Goal: Check status: Check status

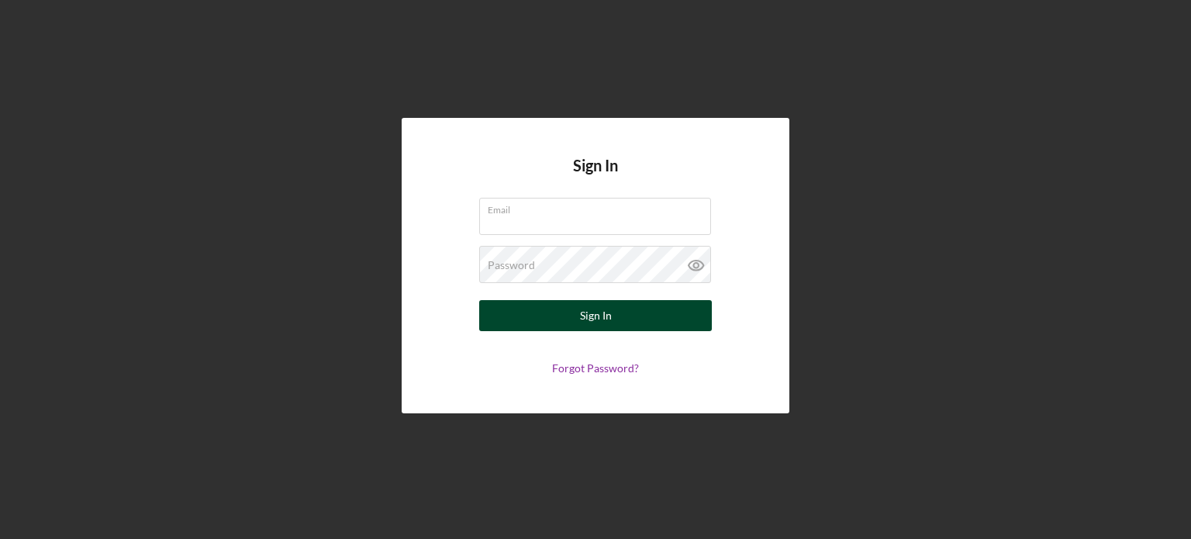
type input "[EMAIL_ADDRESS][DOMAIN_NAME]"
click at [562, 312] on button "Sign In" at bounding box center [595, 315] width 233 height 31
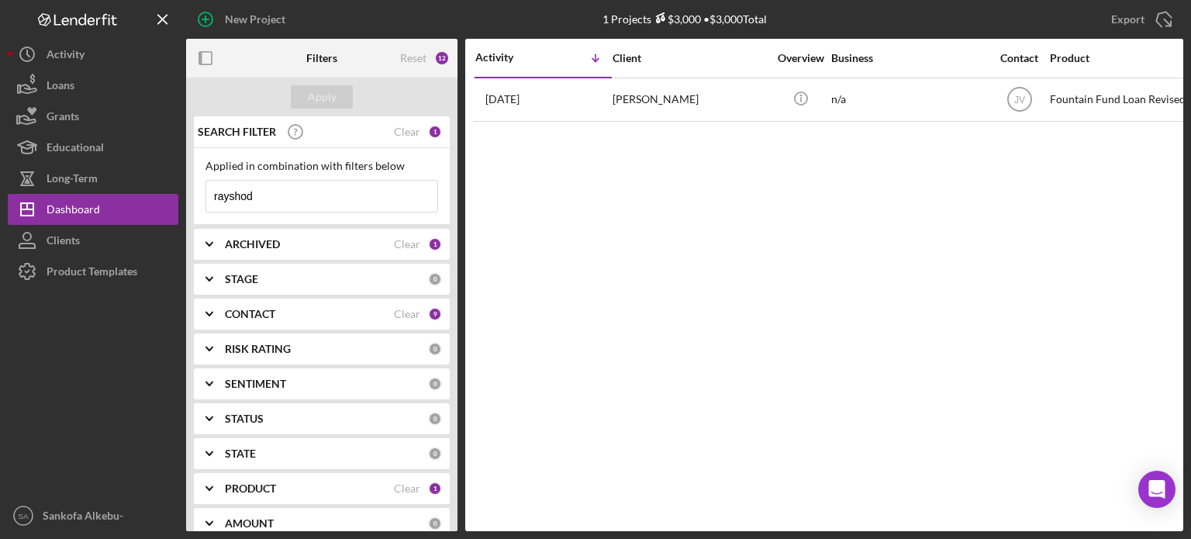
drag, startPoint x: 292, startPoint y: 194, endPoint x: 196, endPoint y: 192, distance: 95.4
click at [198, 192] on div "Applied in combination with filters below rayshod Icon/Menu Close" at bounding box center [322, 186] width 256 height 77
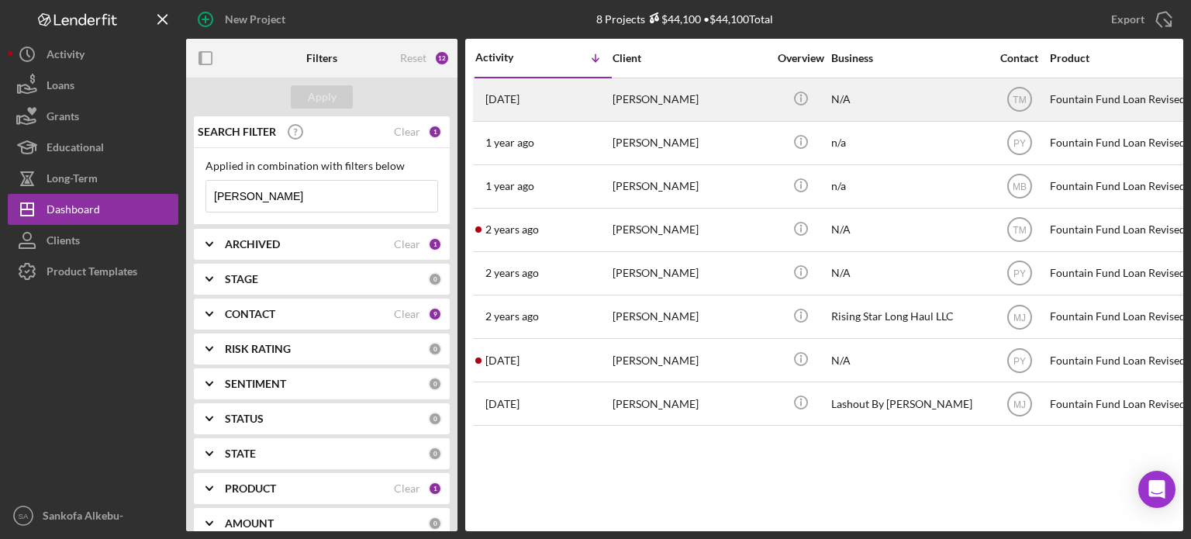
type input "[PERSON_NAME]"
click at [613, 102] on div "[PERSON_NAME]" at bounding box center [690, 99] width 155 height 41
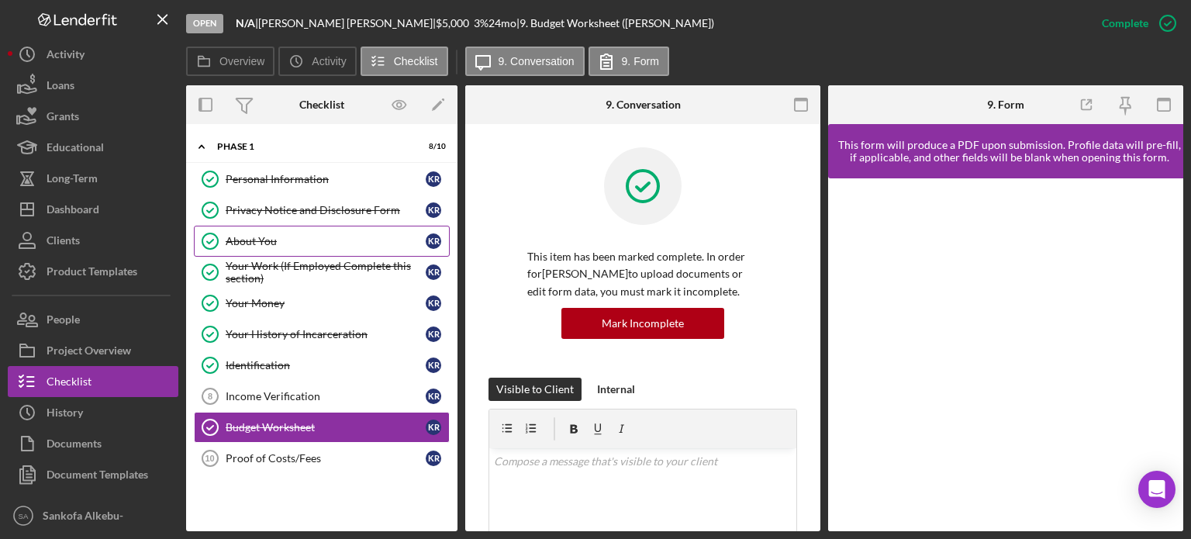
click at [319, 235] on div "About You" at bounding box center [326, 241] width 200 height 12
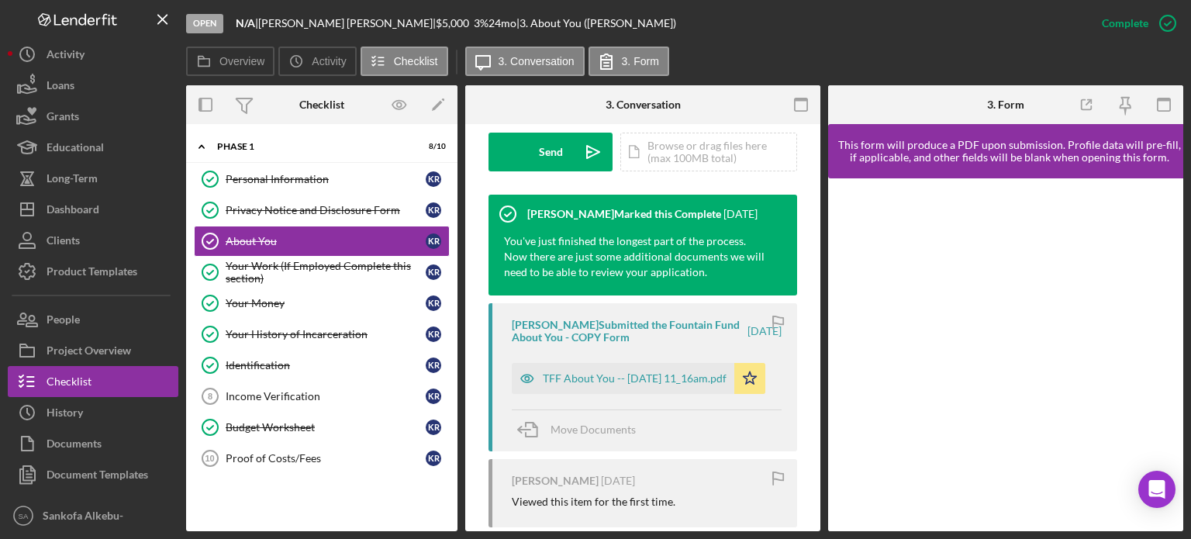
scroll to position [504, 0]
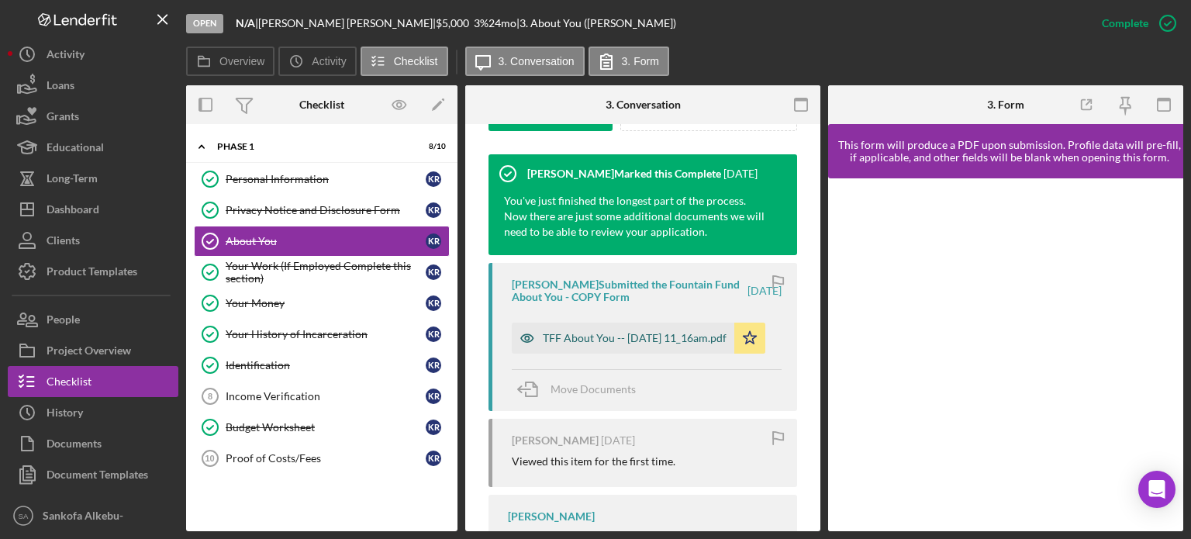
click at [594, 337] on div "TFF About You -- [DATE] 11_16am.pdf" at bounding box center [635, 338] width 184 height 12
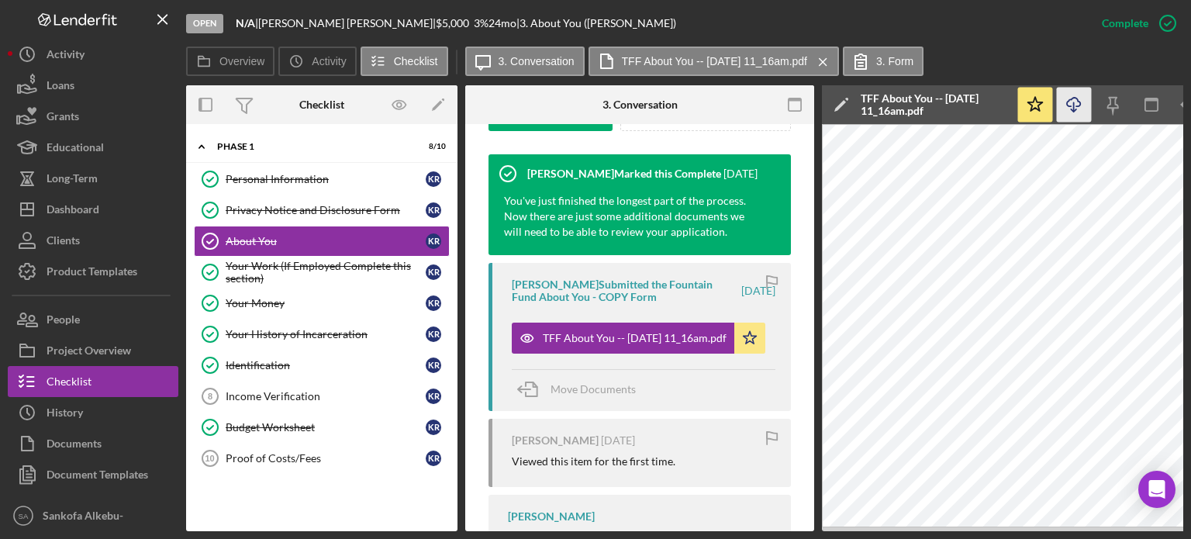
click at [1080, 111] on icon "Icon/Download" at bounding box center [1074, 105] width 35 height 35
click at [298, 458] on div "Proof of Costs/Fees" at bounding box center [326, 458] width 200 height 12
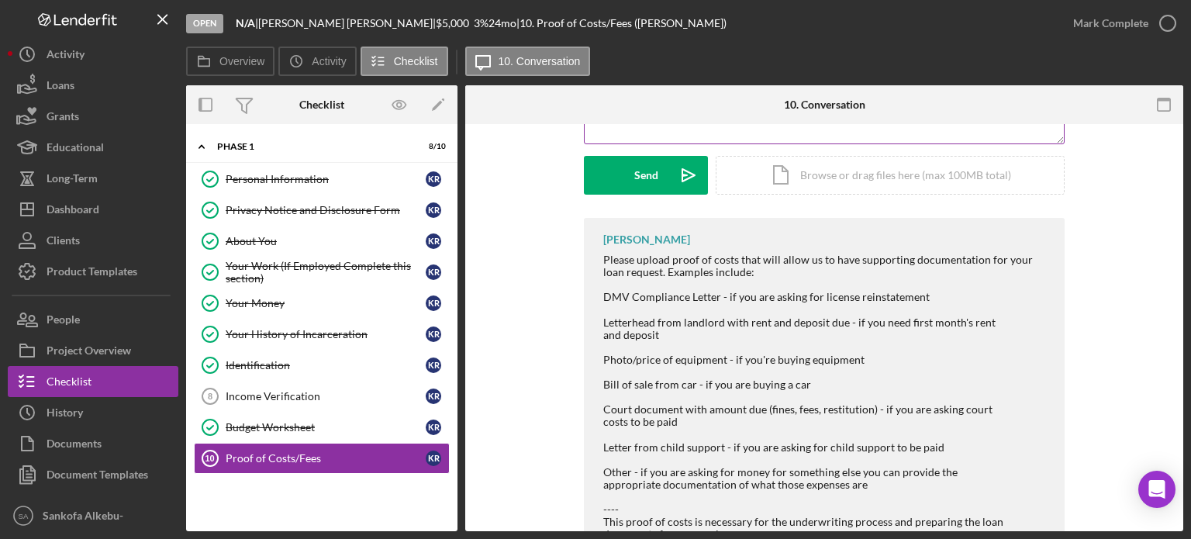
scroll to position [319, 0]
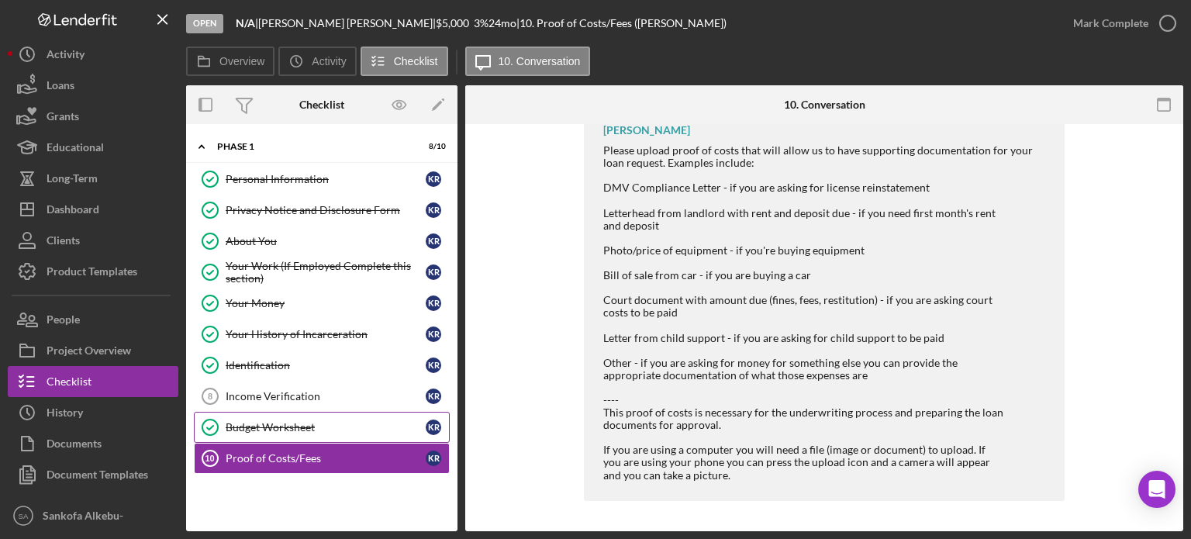
click at [314, 430] on div "Budget Worksheet" at bounding box center [326, 427] width 200 height 12
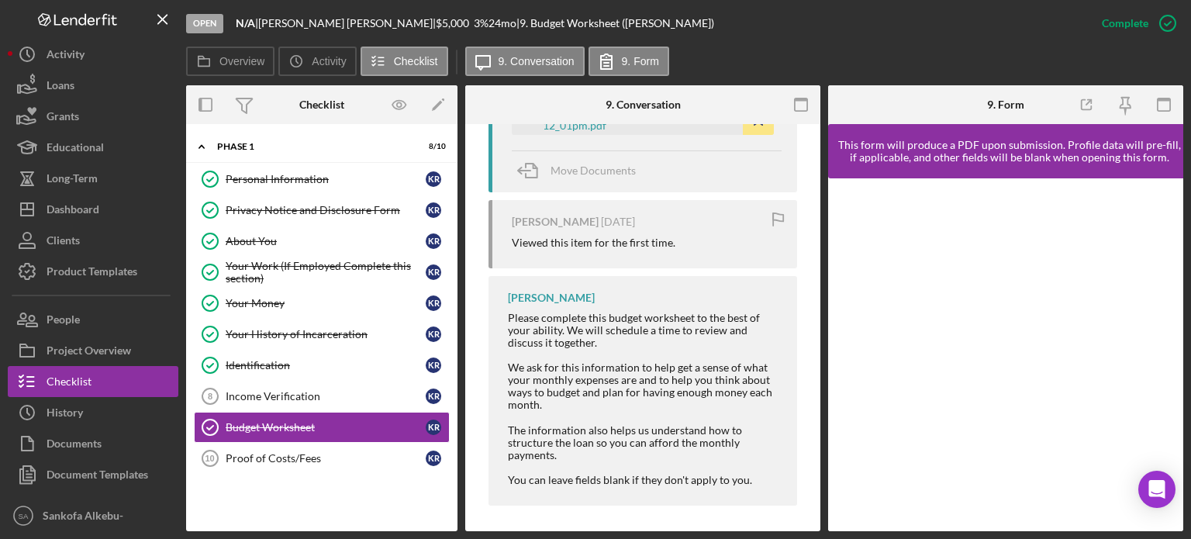
scroll to position [740, 0]
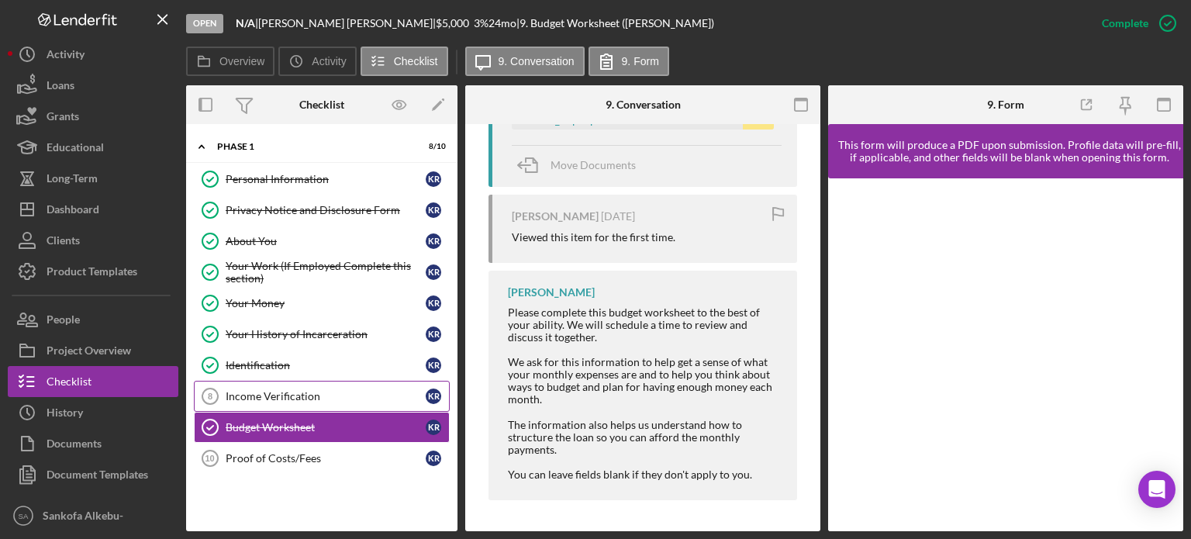
click at [320, 402] on link "Income Verification 8 Income Verification K R" at bounding box center [322, 396] width 256 height 31
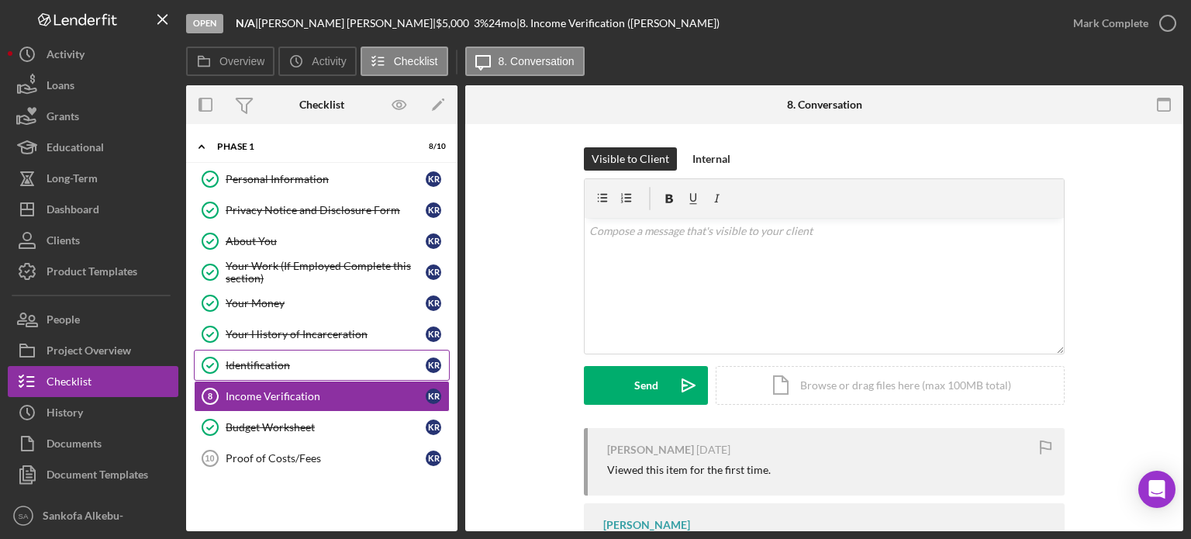
click at [321, 359] on div "Identification" at bounding box center [326, 365] width 200 height 12
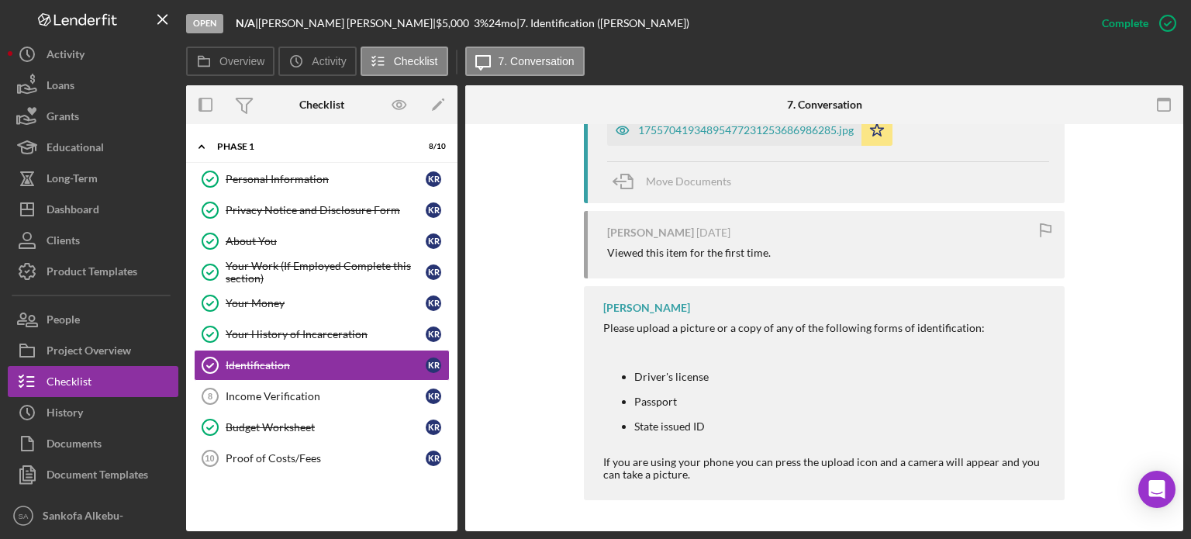
scroll to position [640, 0]
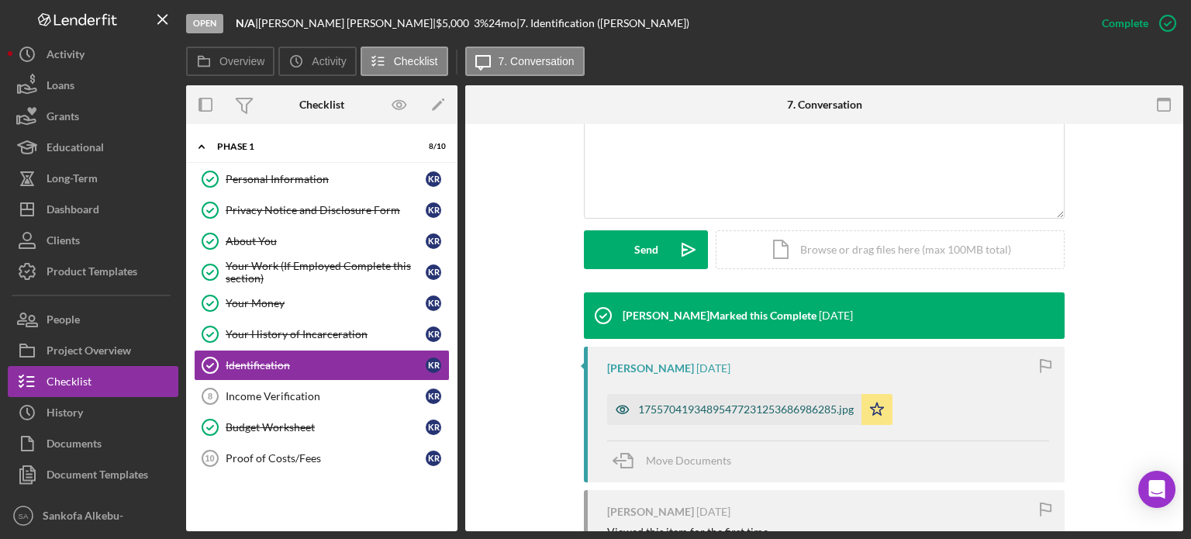
click at [729, 409] on div "17557041934895477231253686986285.jpg" at bounding box center [746, 409] width 216 height 12
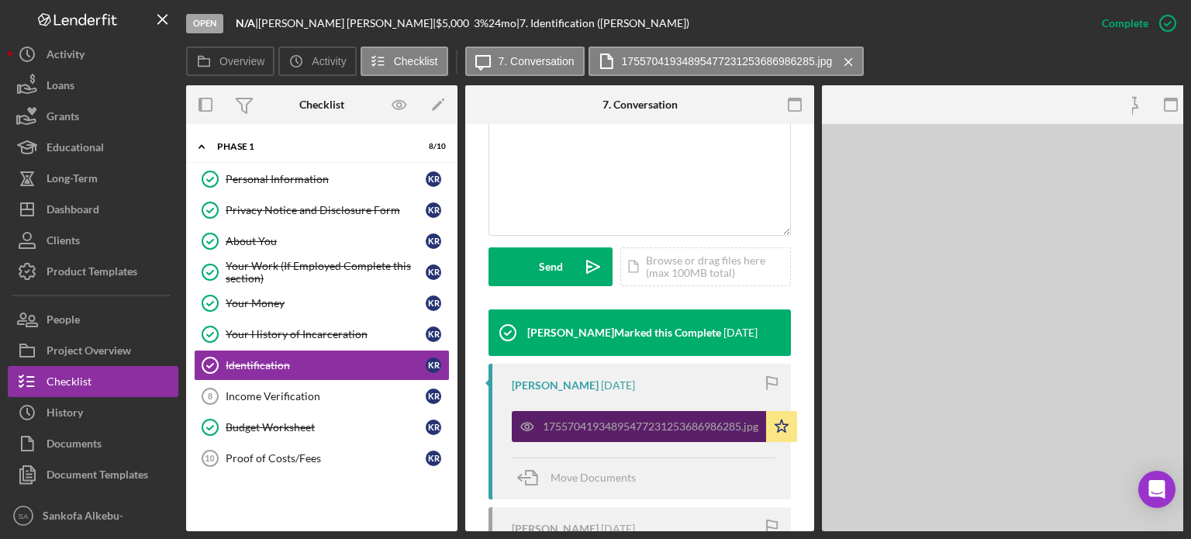
scroll to position [366, 0]
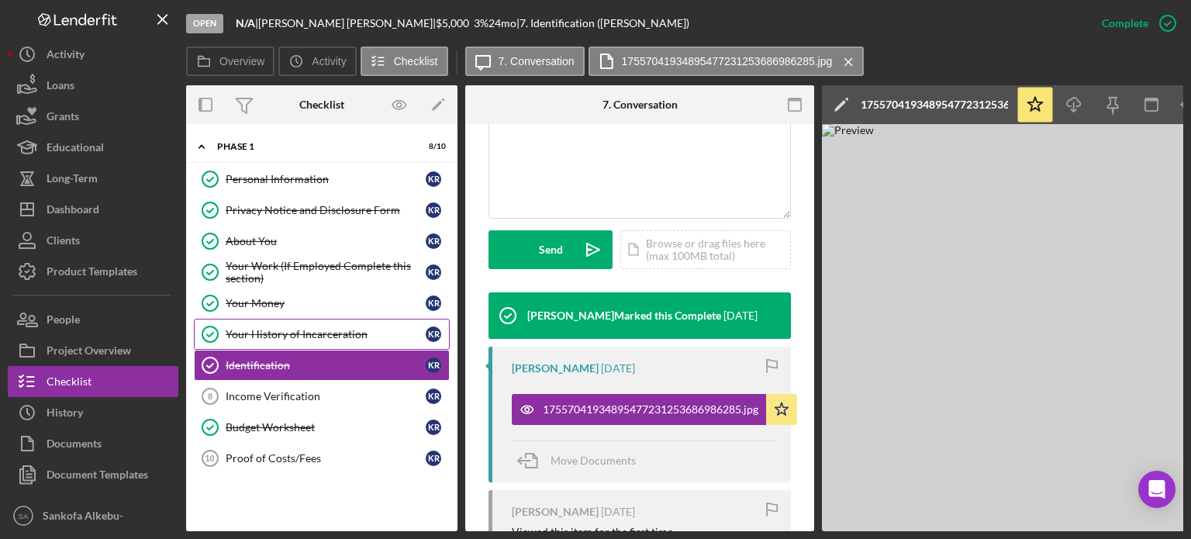
click at [354, 340] on link "Your History of Incarceration Your History of Incarceration K R" at bounding box center [322, 334] width 256 height 31
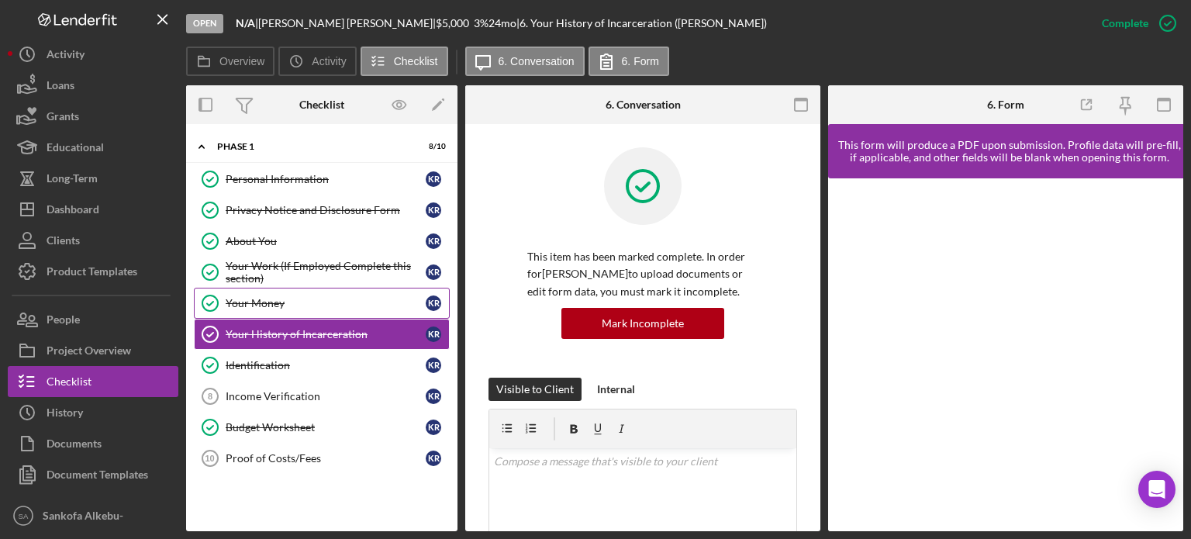
click at [338, 305] on div "Your Money" at bounding box center [326, 303] width 200 height 12
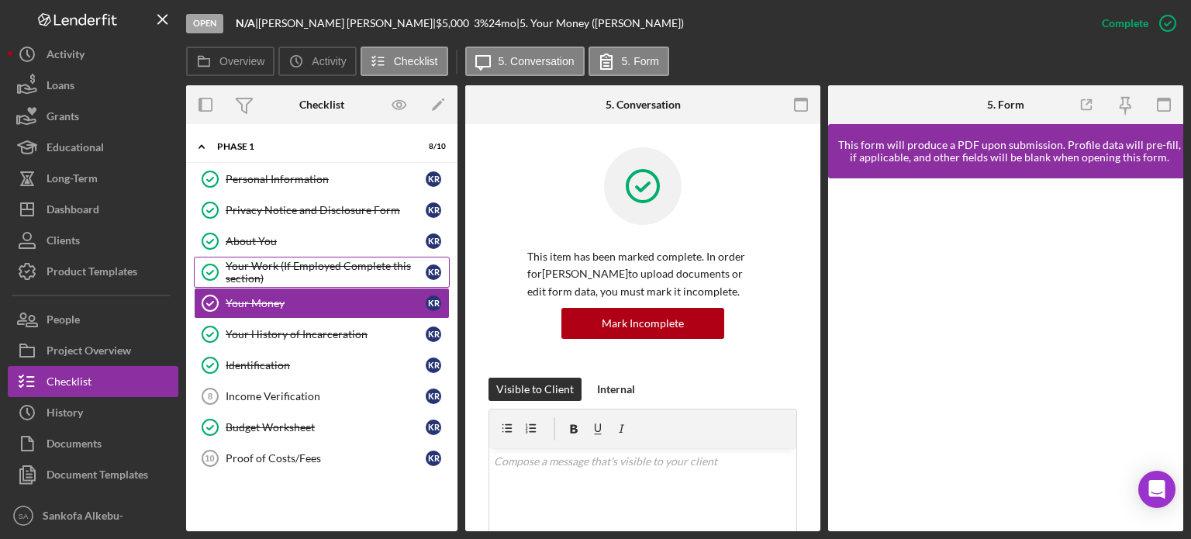
click at [333, 275] on div "Your Work (If Employed Complete this section)" at bounding box center [326, 272] width 200 height 25
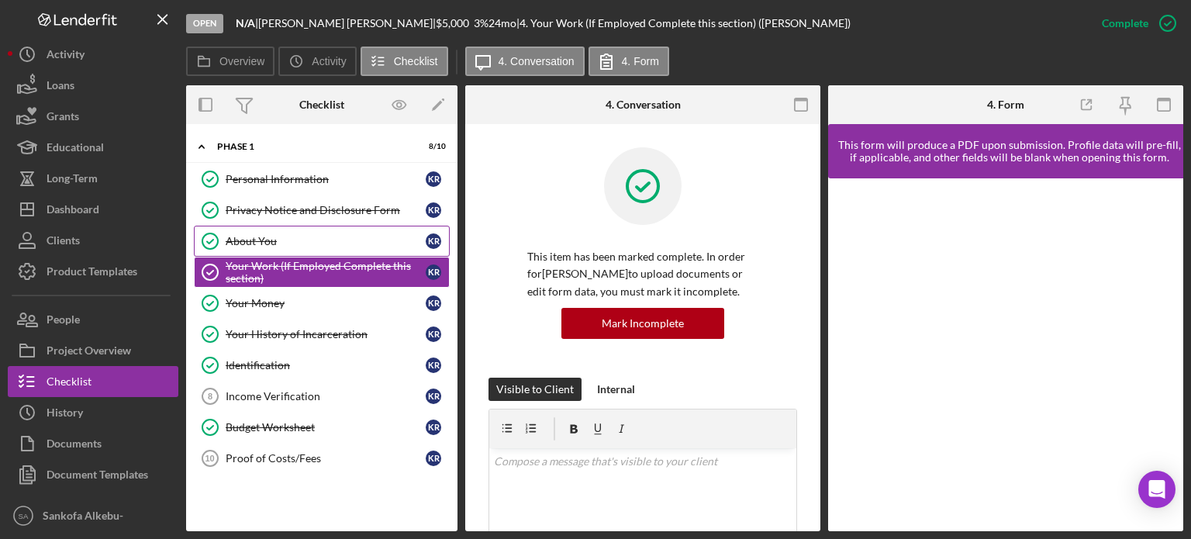
click at [307, 240] on div "About You" at bounding box center [326, 241] width 200 height 12
